Goal: Task Accomplishment & Management: Manage account settings

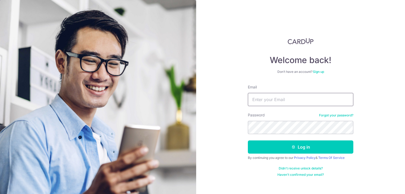
click at [286, 102] on input "Email" at bounding box center [301, 99] width 106 height 13
type input "wei_xuan26@hotmail.com"
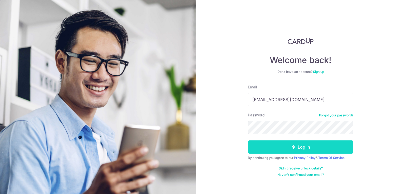
click at [291, 145] on button "Log in" at bounding box center [301, 146] width 106 height 13
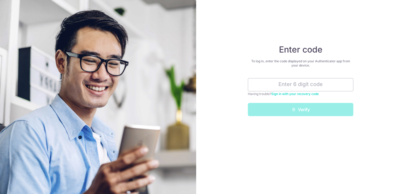
click at [298, 93] on link "Sign in with your recovery code" at bounding box center [295, 94] width 47 height 4
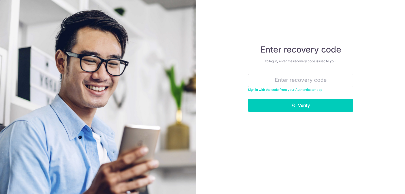
click at [310, 79] on input "text" at bounding box center [301, 80] width 106 height 13
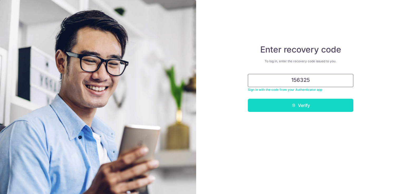
type input "156325"
click at [312, 105] on button "Verify" at bounding box center [301, 105] width 106 height 13
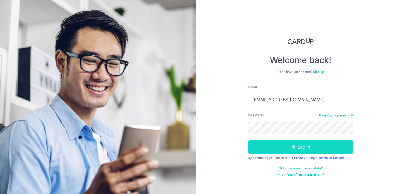
click at [281, 147] on button "Log in" at bounding box center [301, 146] width 106 height 13
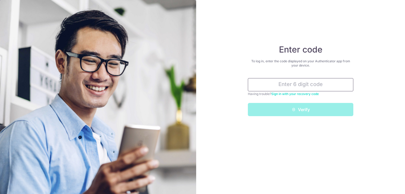
click at [292, 87] on input "text" at bounding box center [301, 84] width 106 height 13
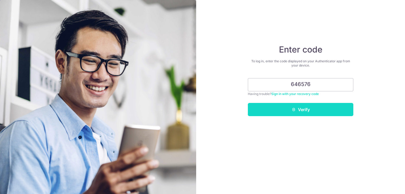
type input "646576"
click at [301, 111] on button "Verify" at bounding box center [301, 109] width 106 height 13
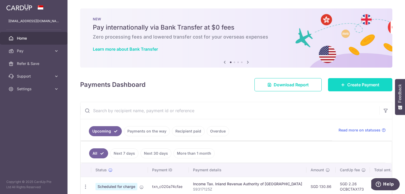
click at [348, 84] on span "Create Payment" at bounding box center [364, 85] width 32 height 6
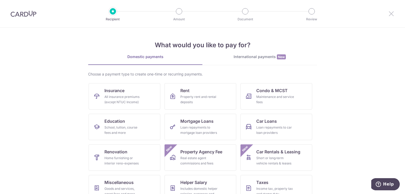
click at [392, 16] on icon at bounding box center [391, 13] width 6 height 7
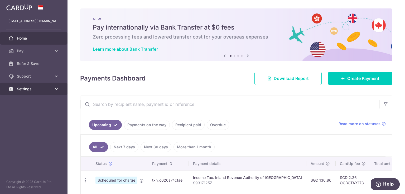
click at [34, 92] on link "Settings" at bounding box center [34, 89] width 68 height 13
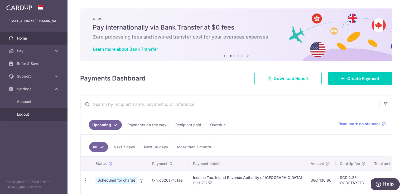
click at [26, 113] on span "Logout" at bounding box center [34, 114] width 35 height 5
